Goal: Information Seeking & Learning: Learn about a topic

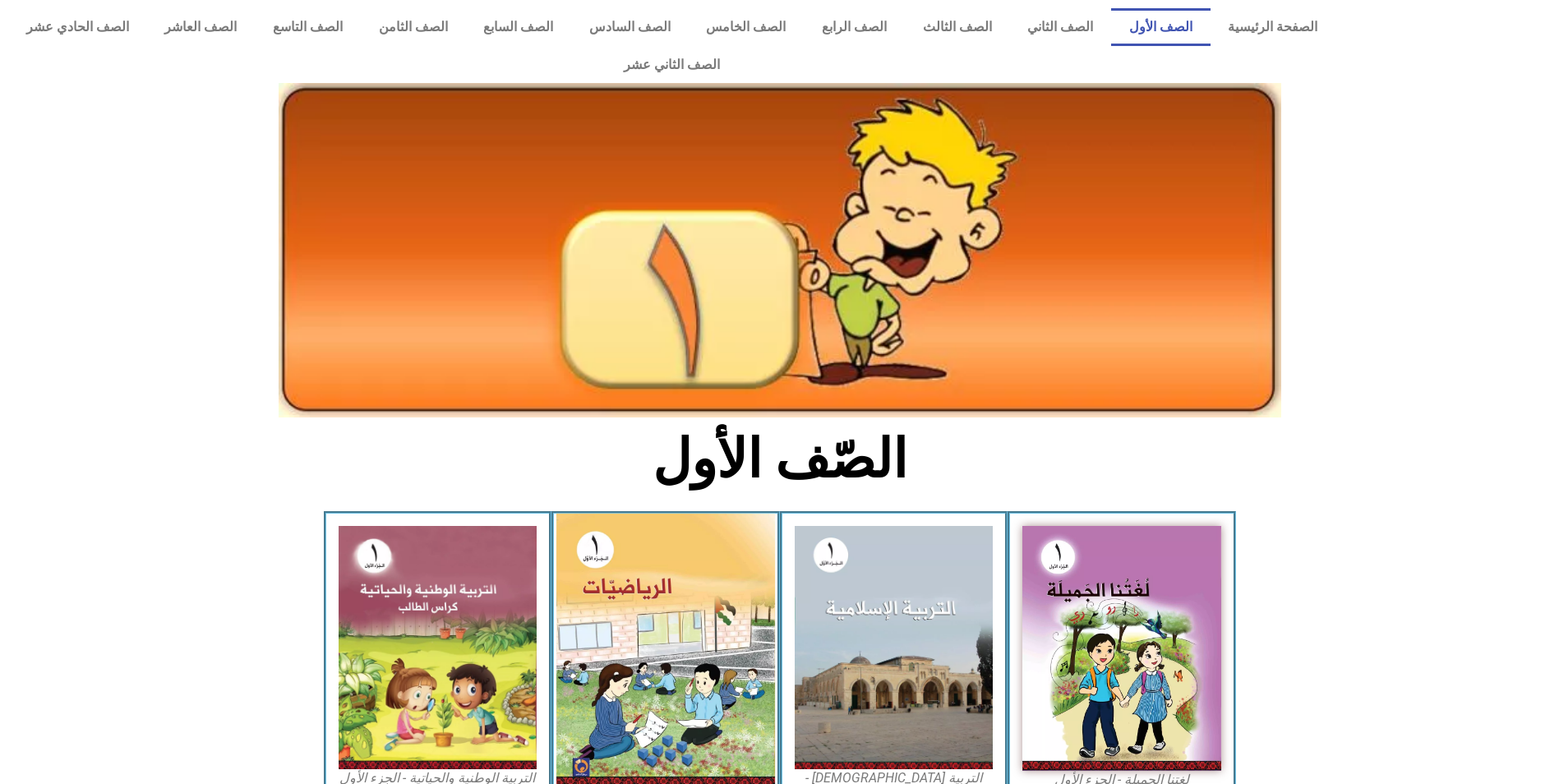
click at [666, 612] on img at bounding box center [665, 650] width 219 height 274
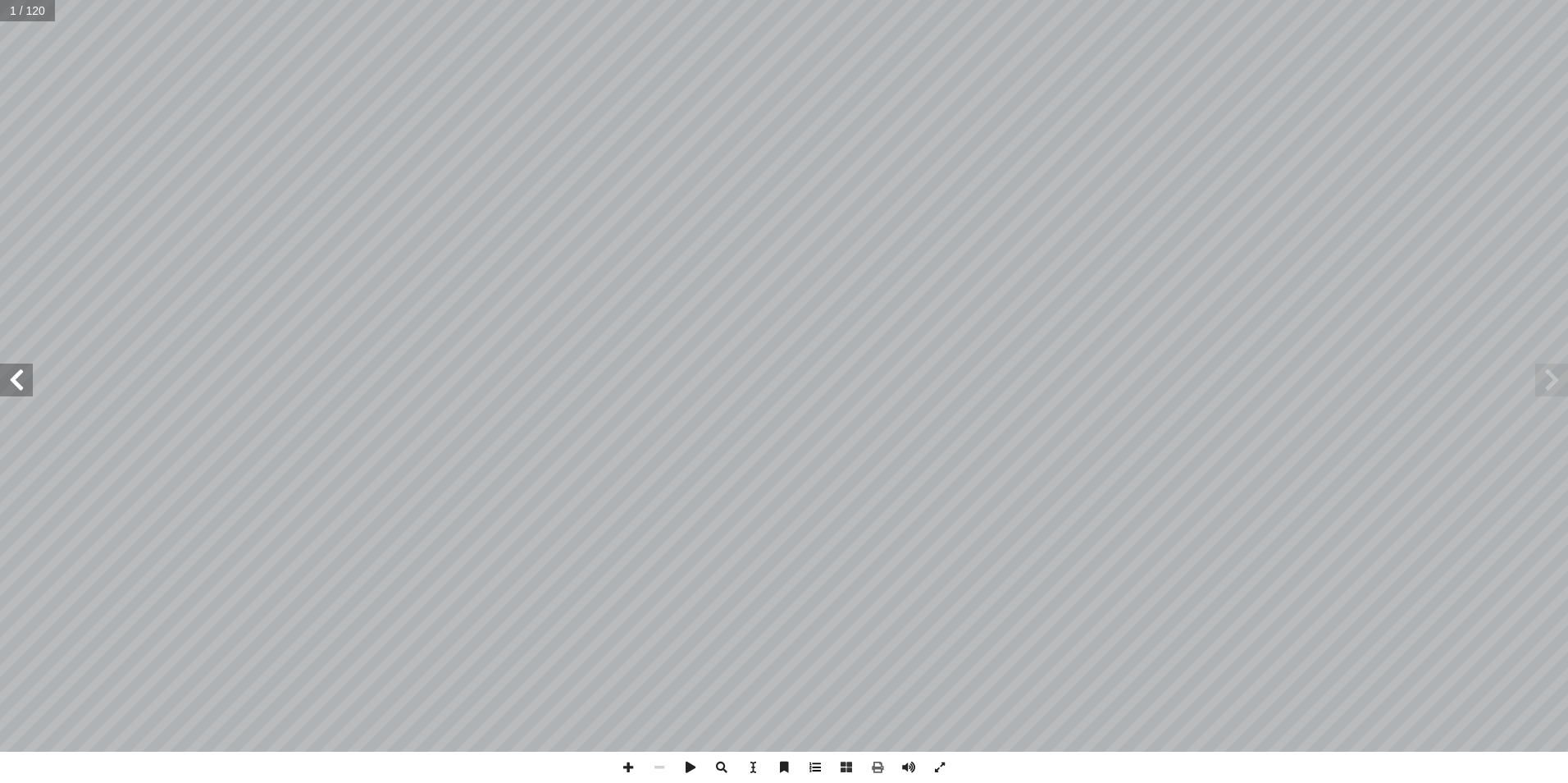
drag, startPoint x: 819, startPoint y: 767, endPoint x: 846, endPoint y: 757, distance: 28.8
click at [827, 765] on span at bounding box center [815, 767] width 31 height 31
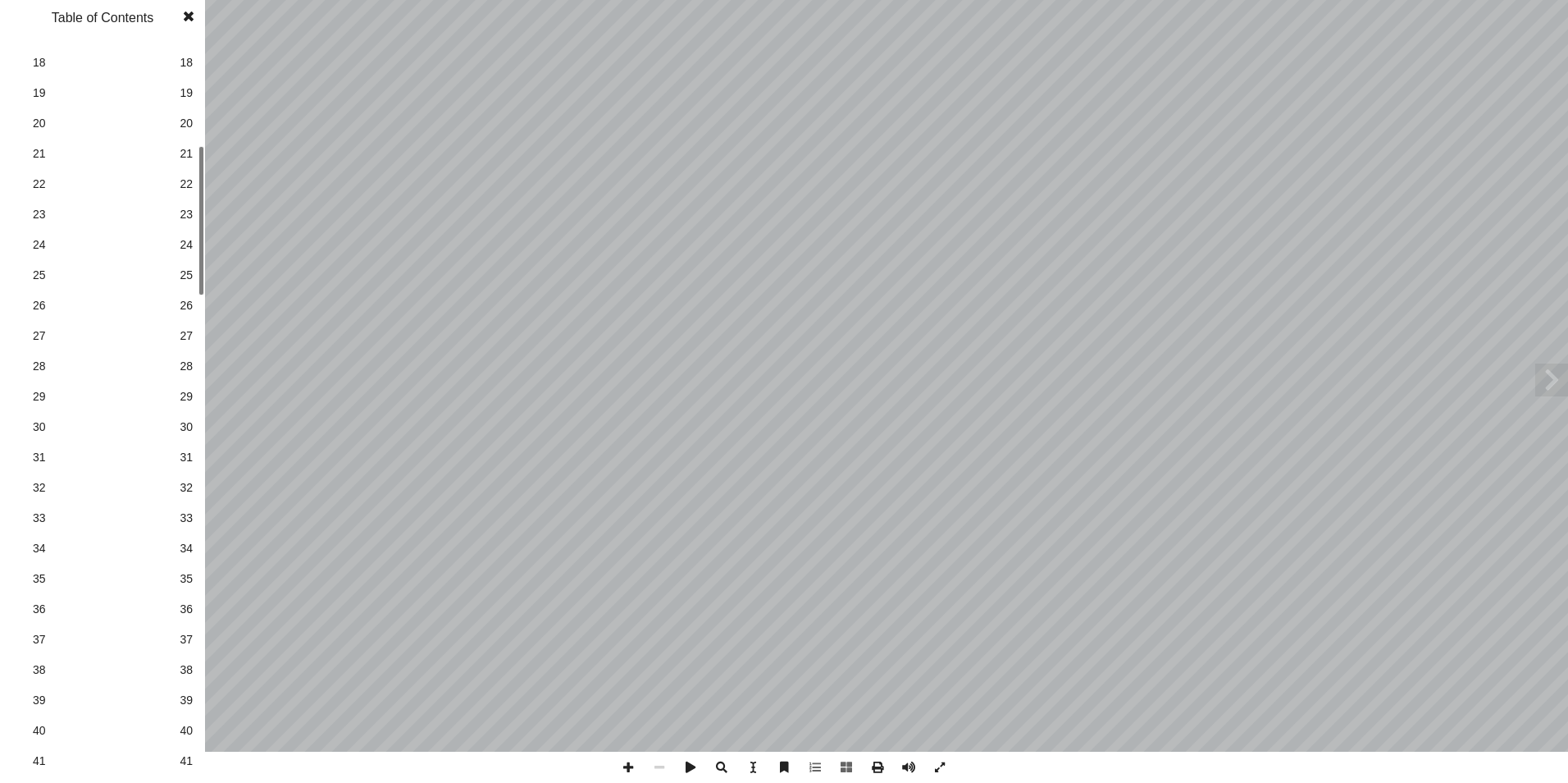
click at [223, 291] on div "الرياضيات ليف: أ ا فريق الت ا) ً د. [PERSON_NAME] (منسق . [PERSON_NAME] أ ا .[P…" at bounding box center [784, 392] width 1568 height 783
click at [188, 303] on span "26" at bounding box center [185, 305] width 13 height 17
click at [187, 19] on span at bounding box center [189, 16] width 29 height 33
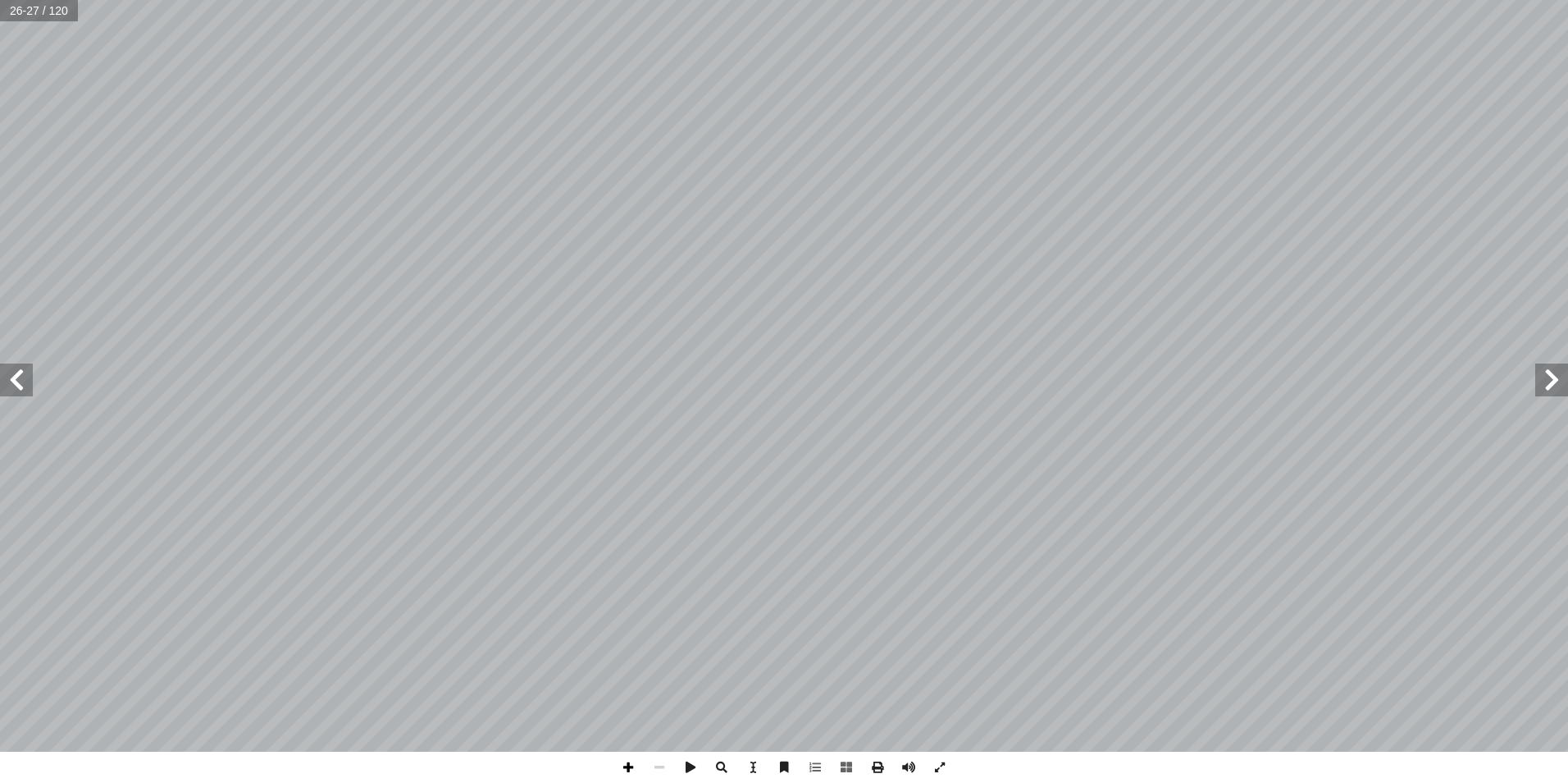
click at [631, 761] on span at bounding box center [628, 767] width 31 height 31
